Goal: Navigation & Orientation: Find specific page/section

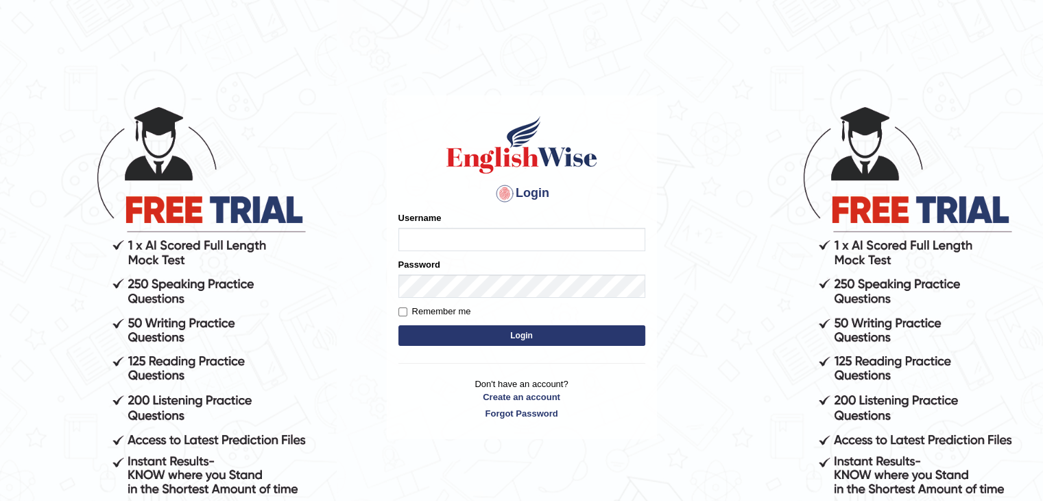
type input "yalineem"
click at [477, 331] on button "Login" at bounding box center [521, 335] width 247 height 21
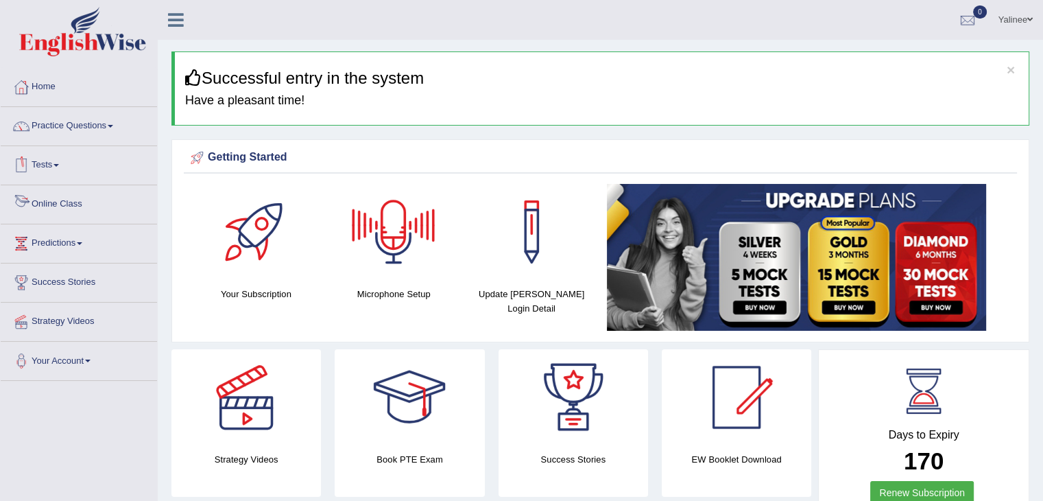
click at [63, 200] on link "Online Class" at bounding box center [79, 202] width 156 height 34
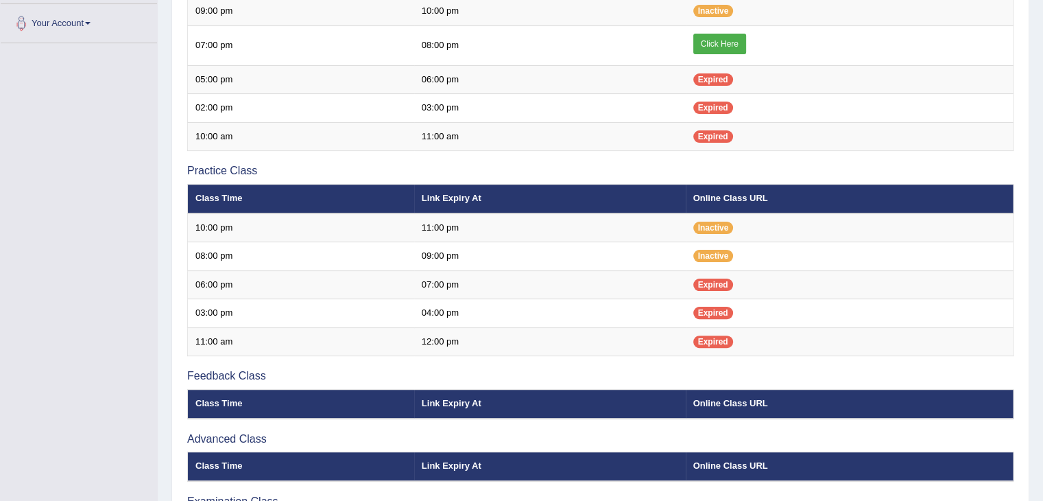
scroll to position [339, 0]
